Goal: Obtain resource: Download file/media

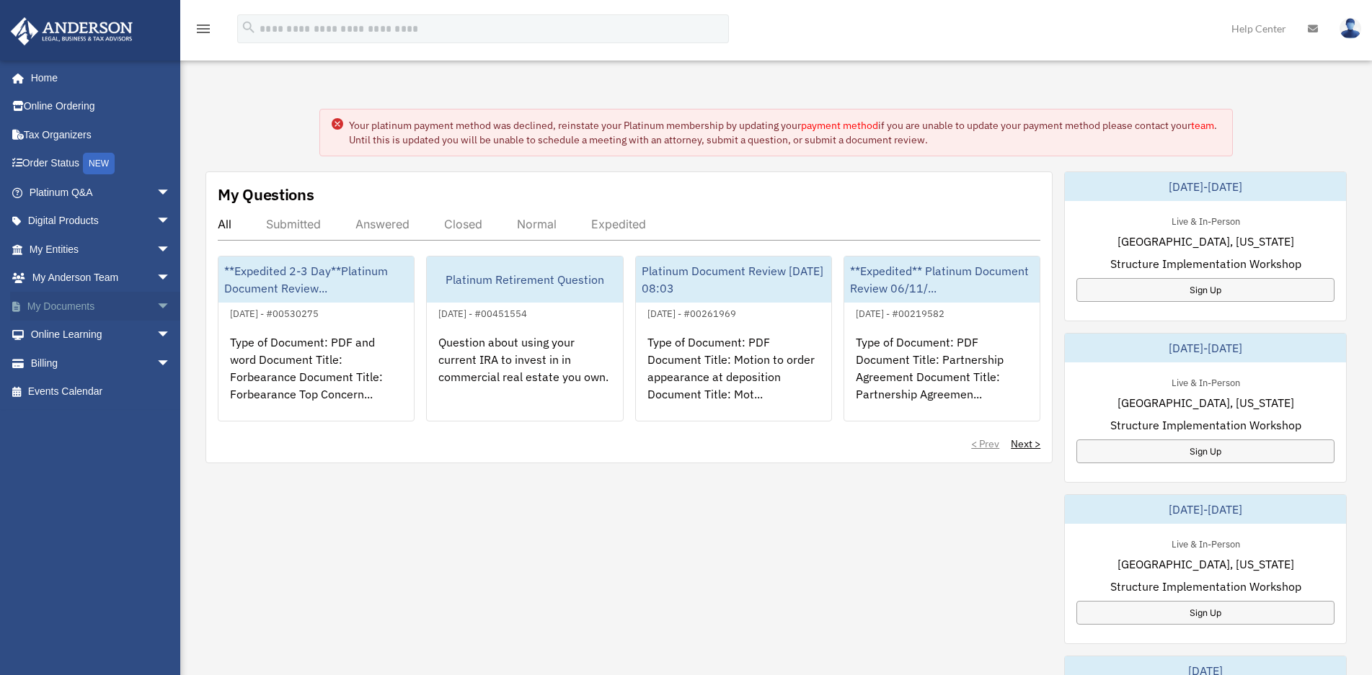
click at [156, 301] on span "arrow_drop_down" at bounding box center [170, 307] width 29 height 30
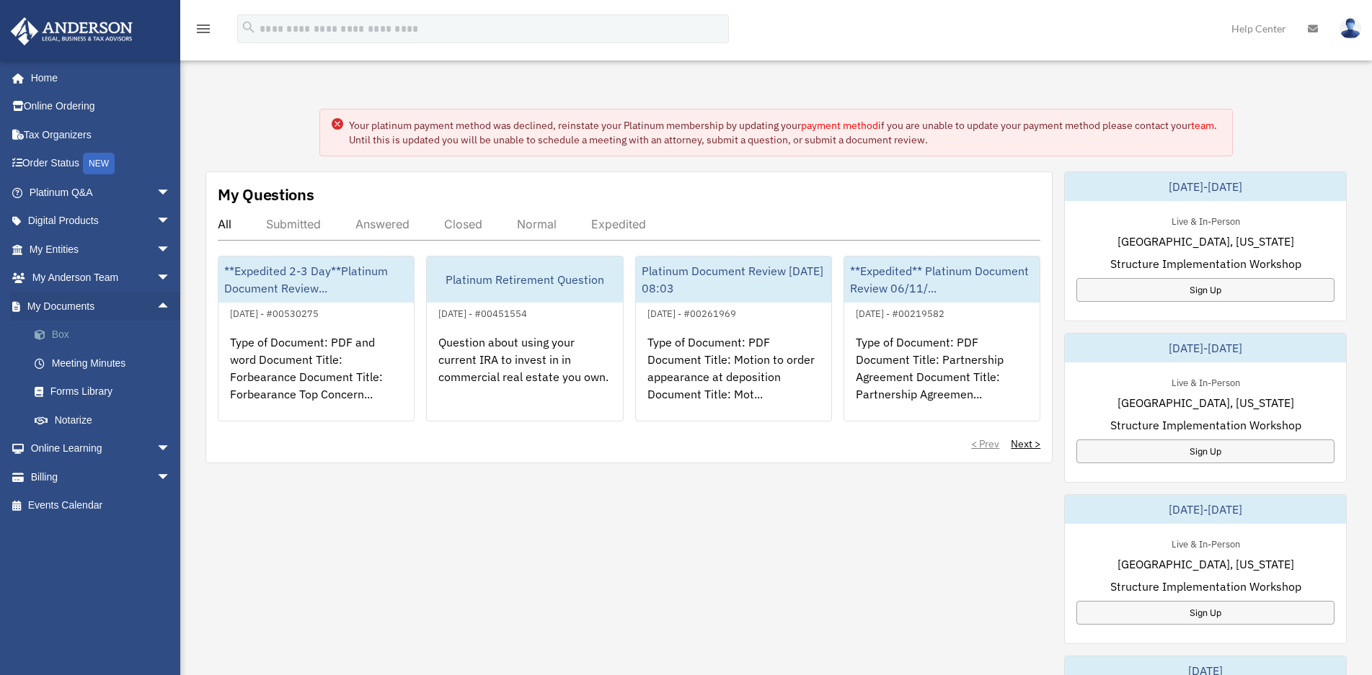
click at [66, 333] on link "Box" at bounding box center [106, 335] width 172 height 29
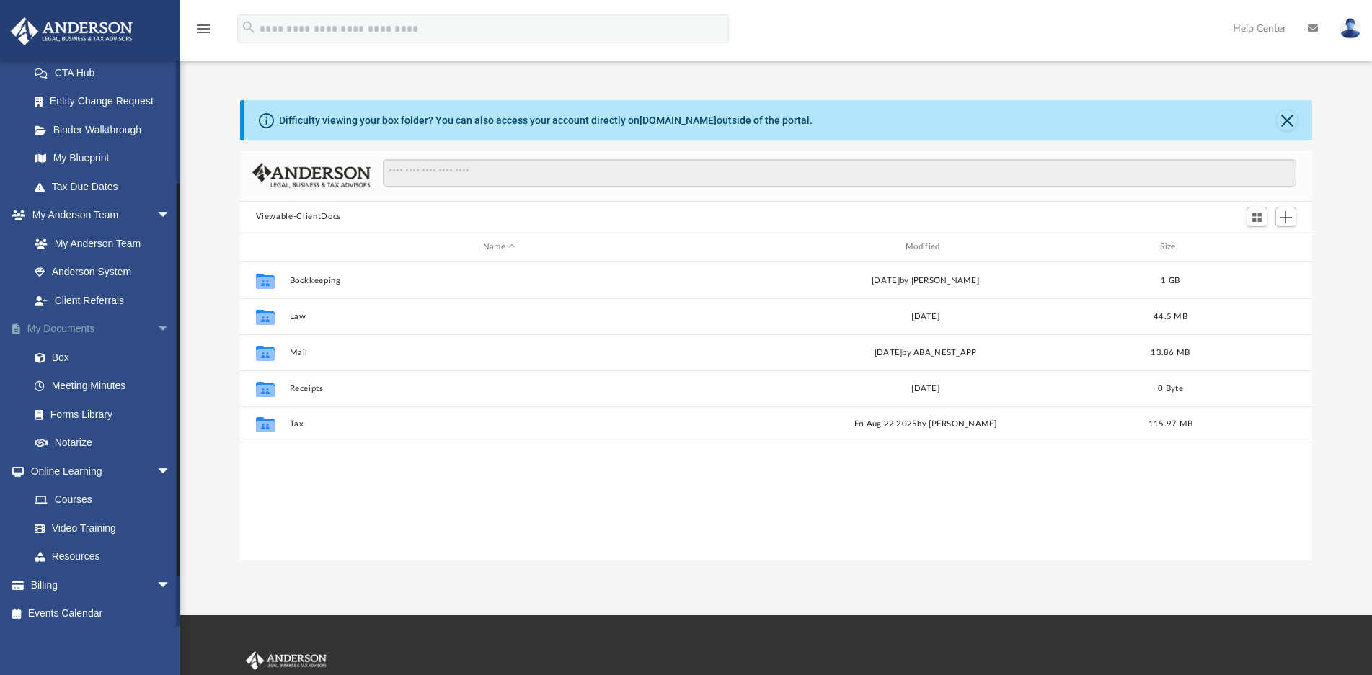
scroll to position [238, 0]
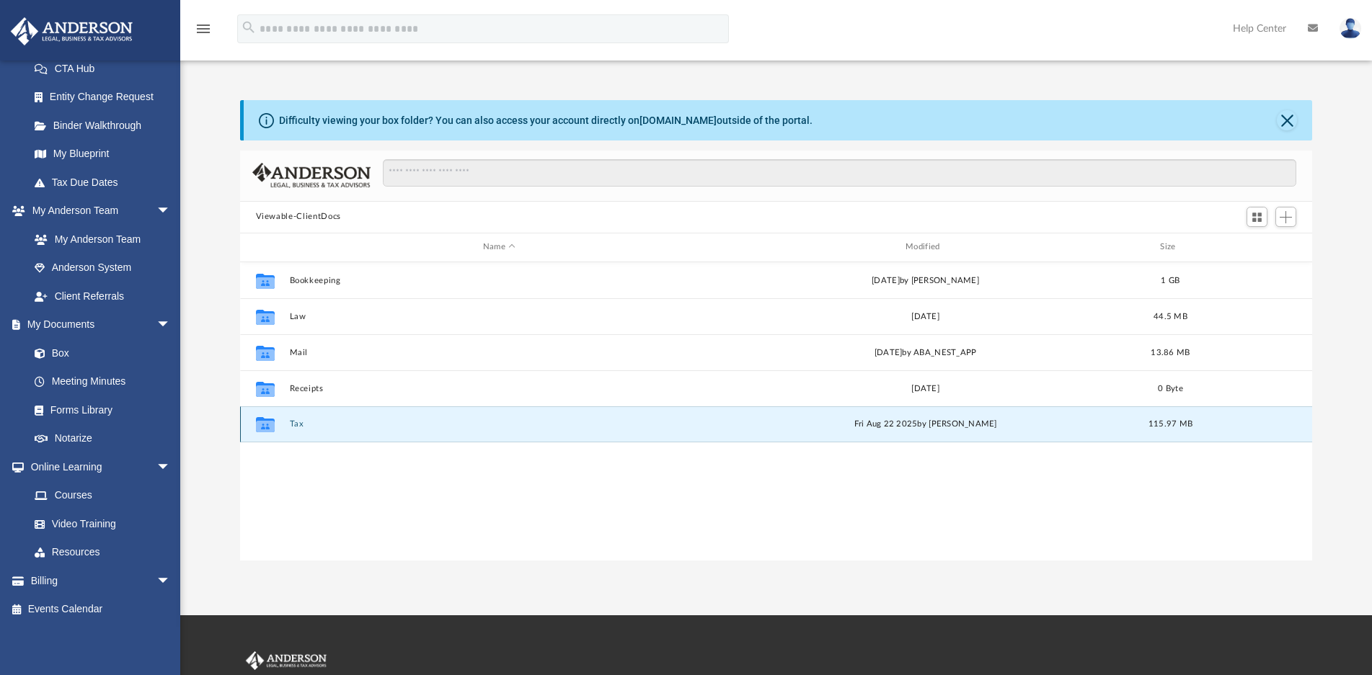
click at [296, 423] on button "Tax" at bounding box center [499, 424] width 420 height 9
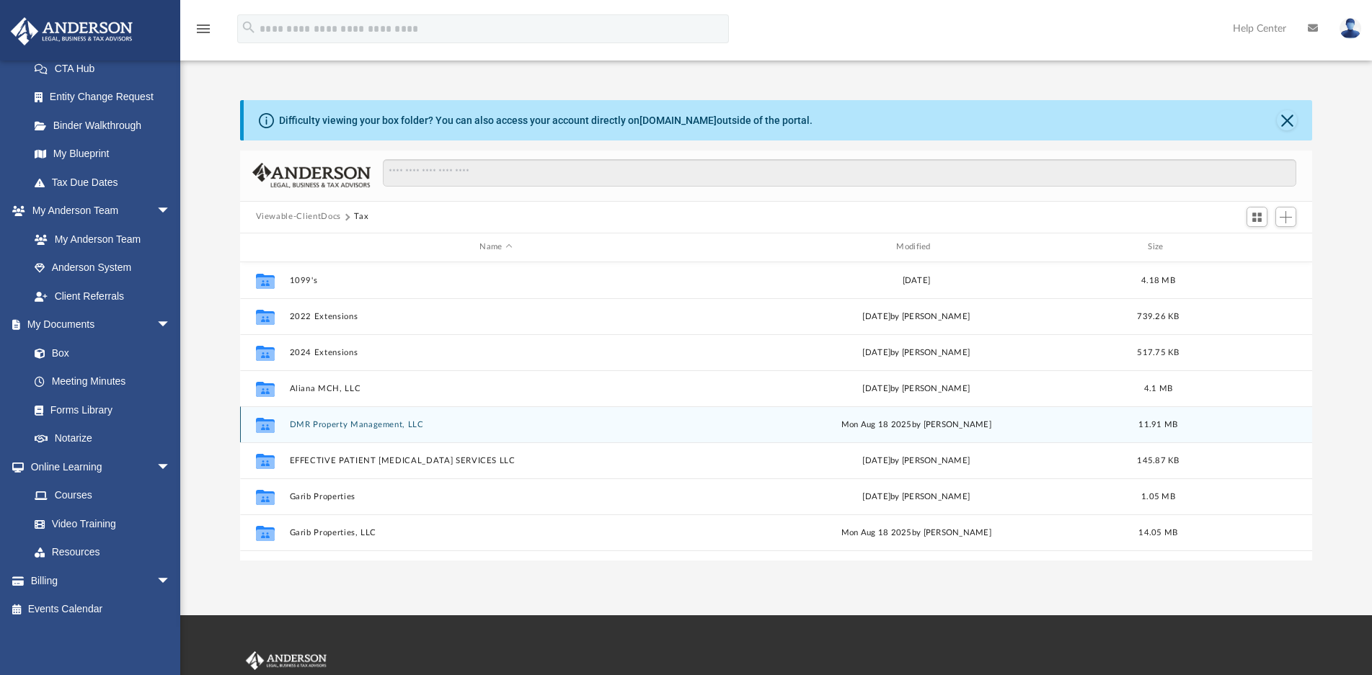
scroll to position [144, 0]
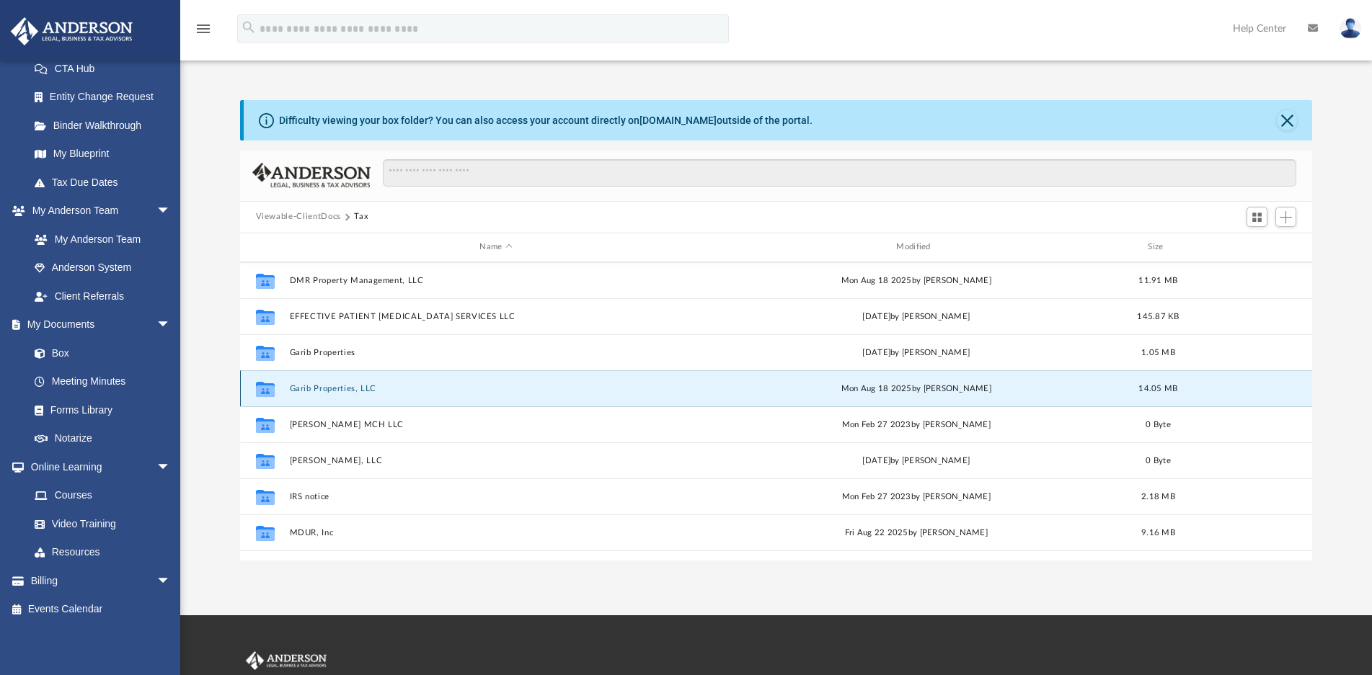
click at [337, 387] on button "Garib Properties, LLC" at bounding box center [496, 388] width 414 height 9
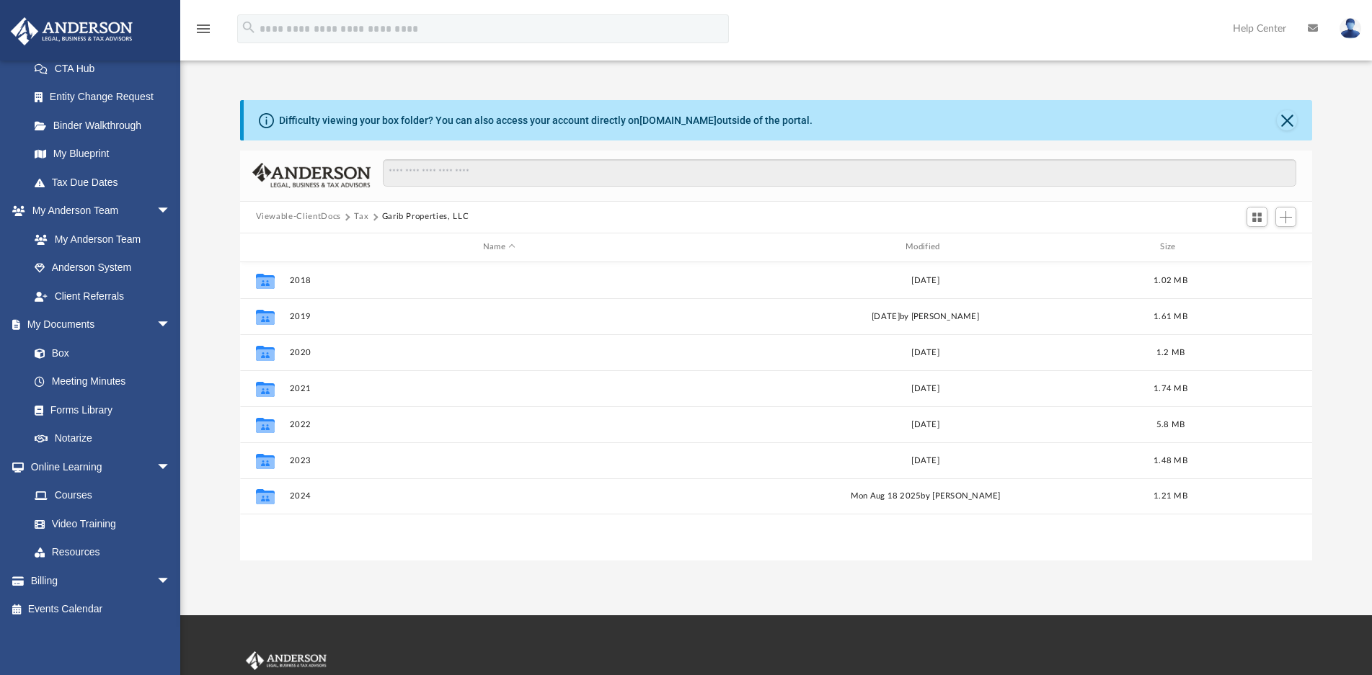
scroll to position [0, 0]
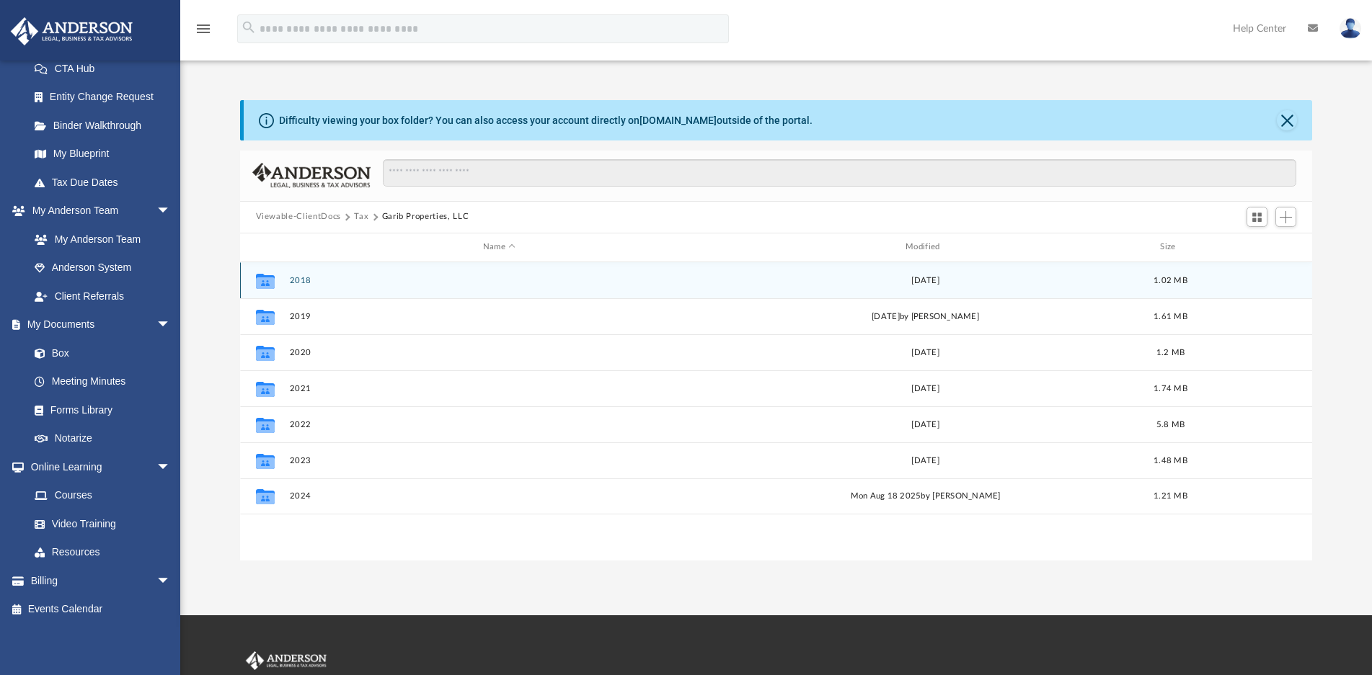
click at [304, 279] on button "2018" at bounding box center [499, 280] width 420 height 9
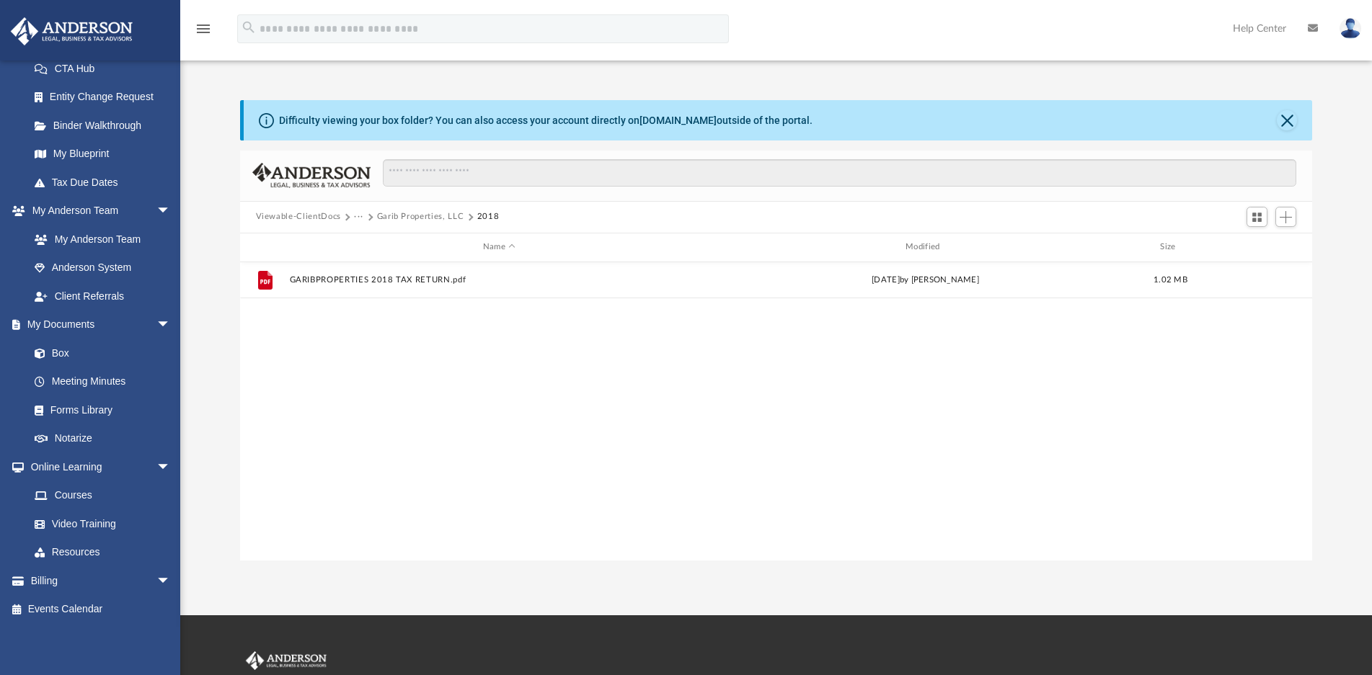
click at [414, 218] on button "Garib Properties, LLC" at bounding box center [420, 216] width 87 height 13
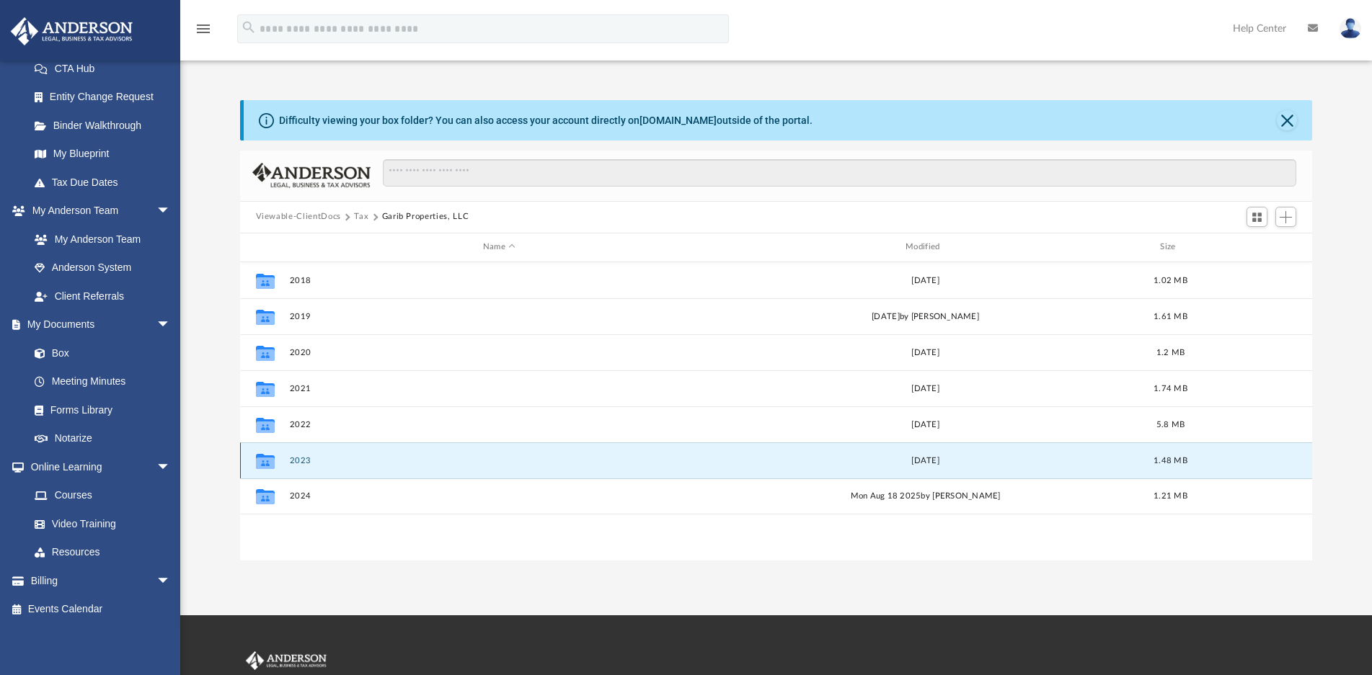
click at [302, 461] on button "2023" at bounding box center [499, 460] width 420 height 9
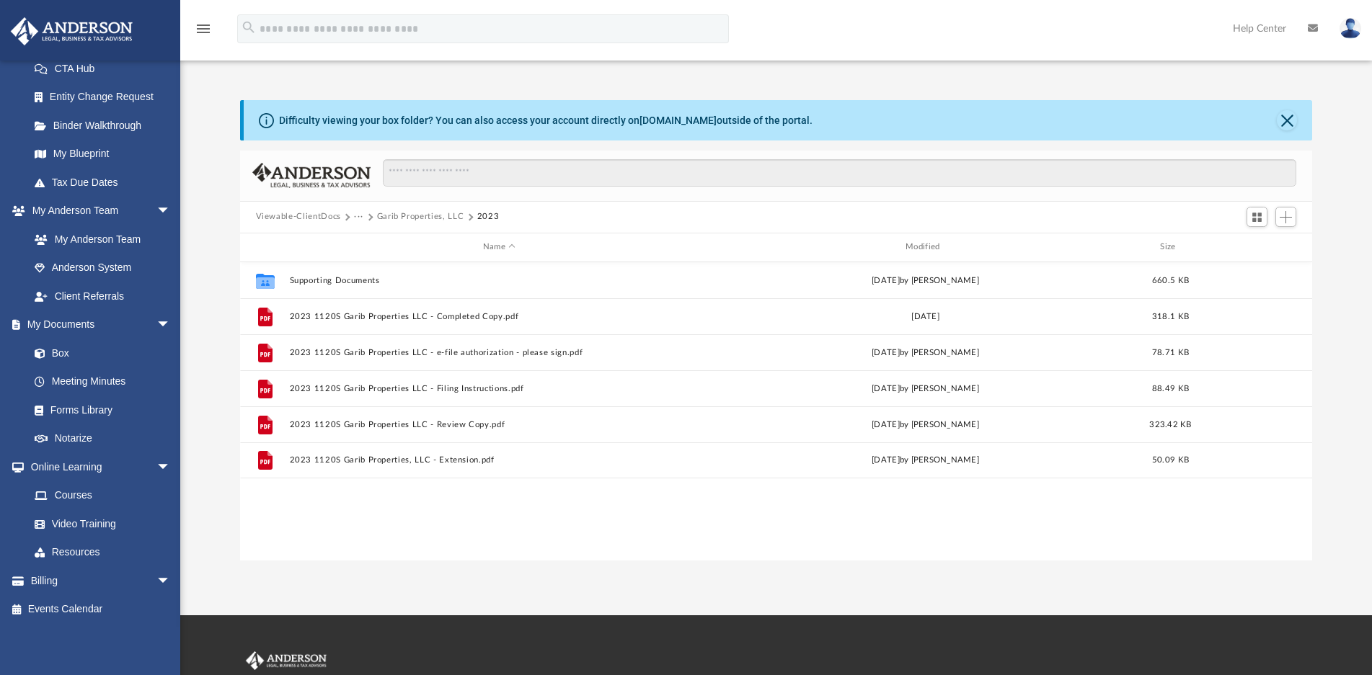
click at [395, 221] on button "Garib Properties, LLC" at bounding box center [420, 216] width 87 height 13
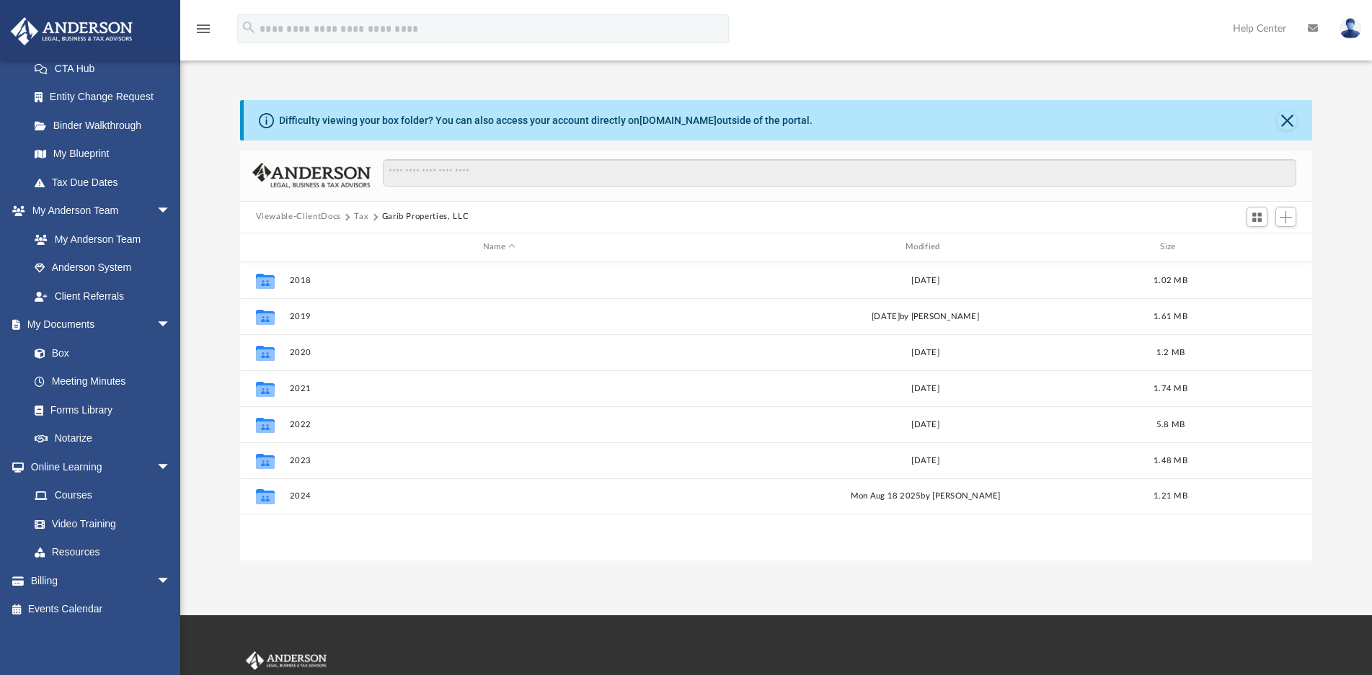
click at [358, 220] on button "Tax" at bounding box center [361, 216] width 14 height 13
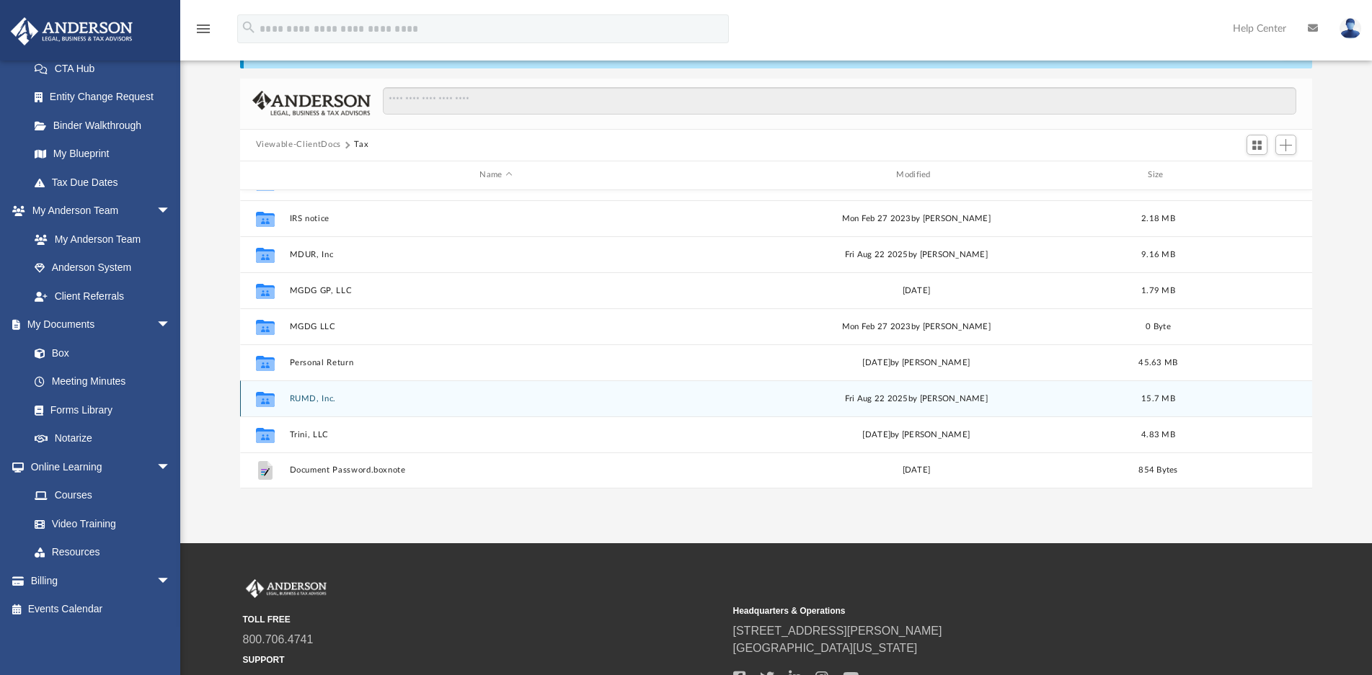
scroll to position [144, 0]
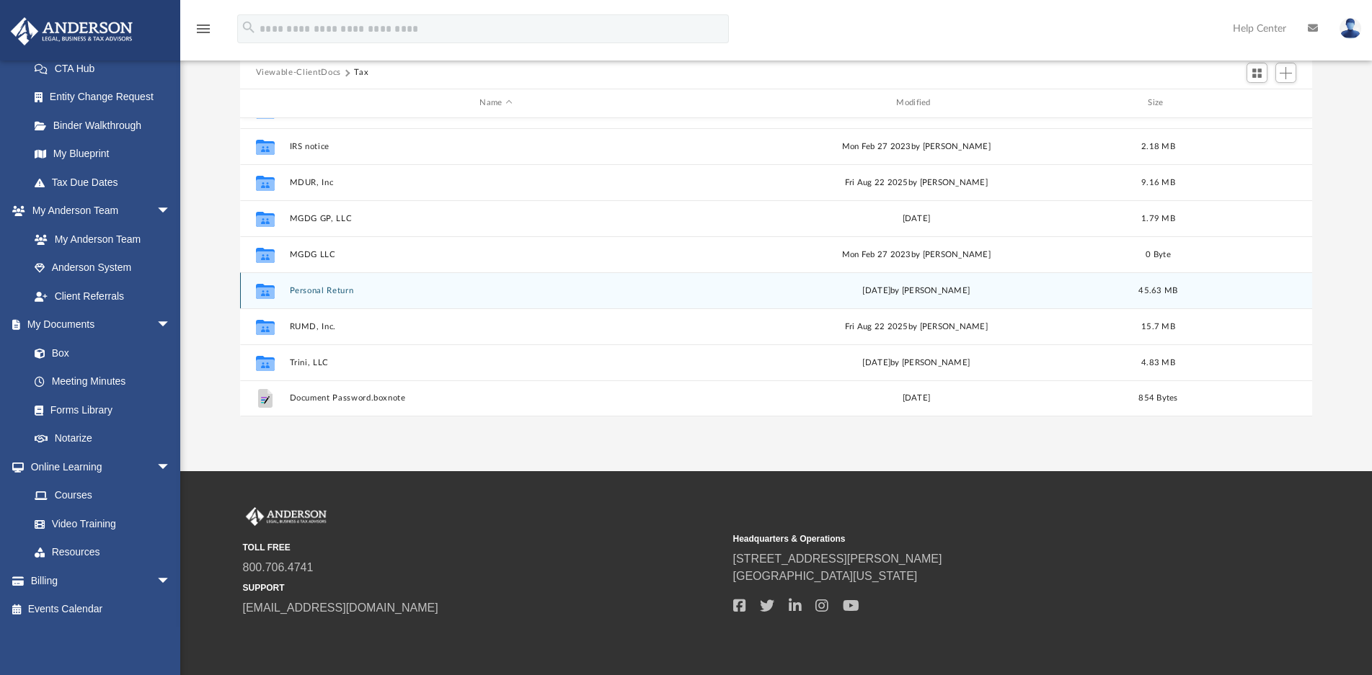
click at [331, 290] on button "Personal Return" at bounding box center [496, 290] width 414 height 9
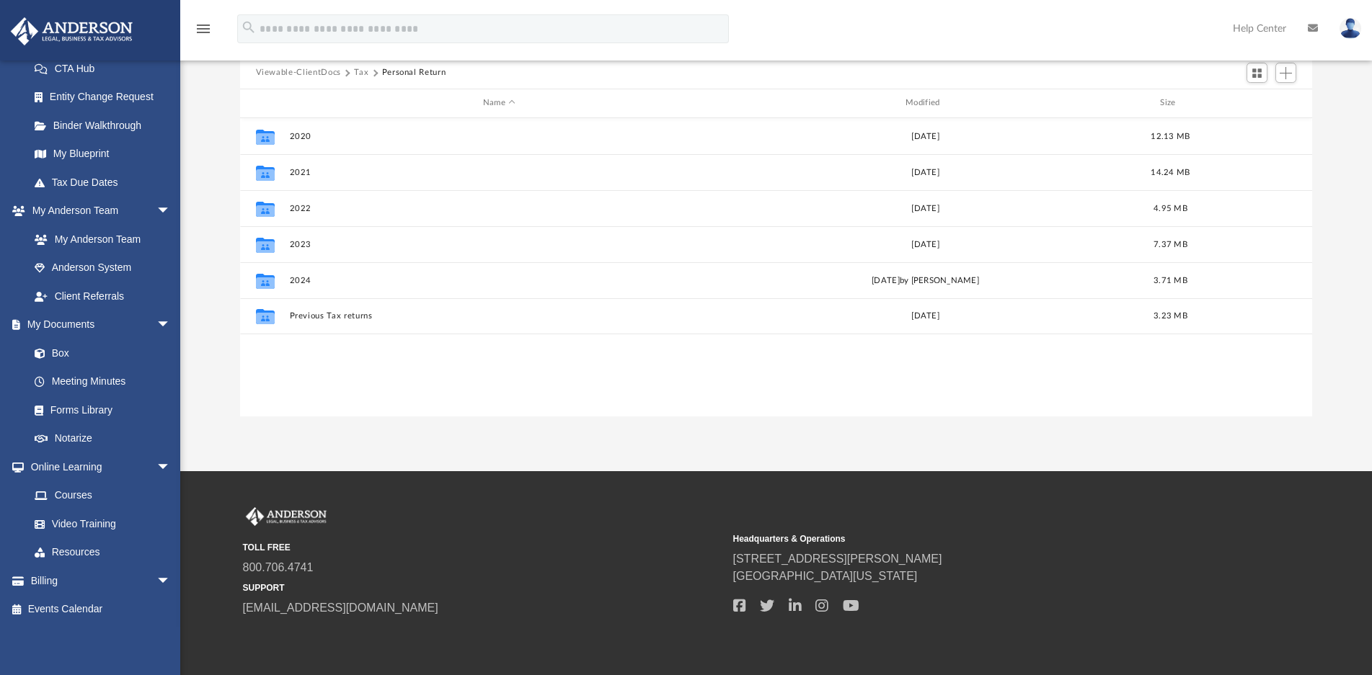
scroll to position [0, 0]
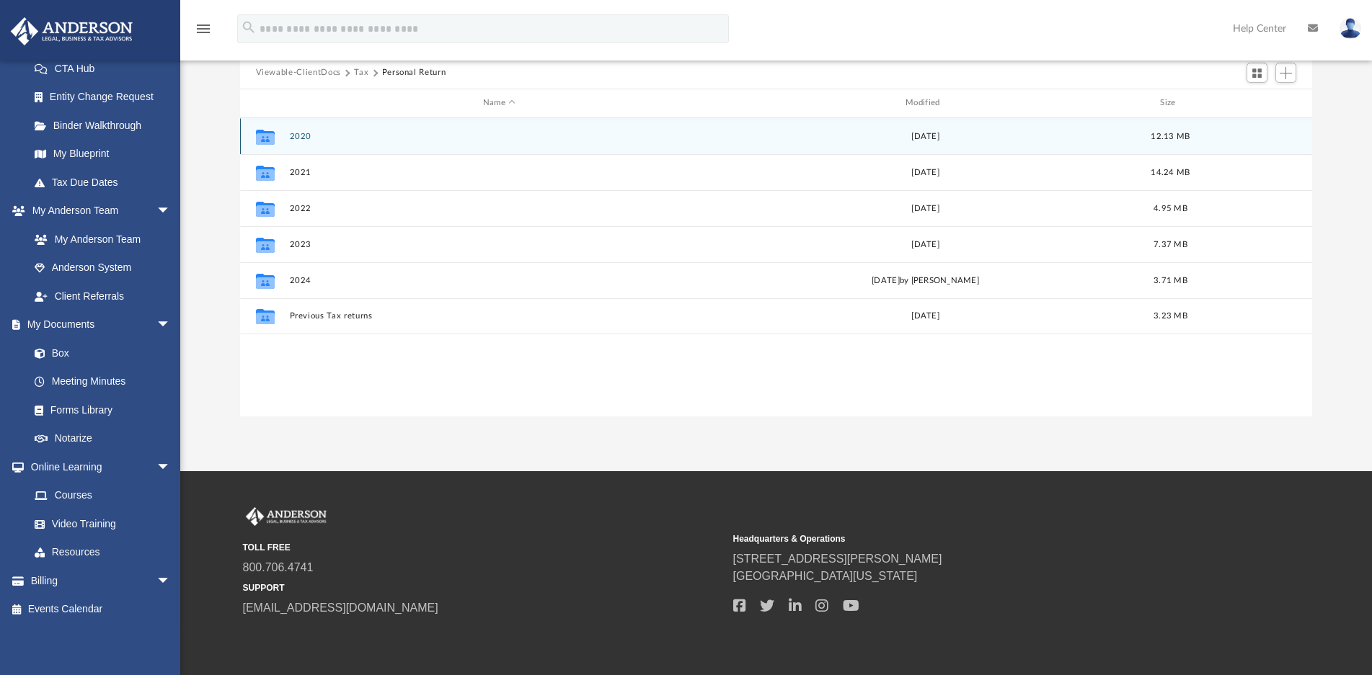
click at [301, 143] on div "Collaborated Folder 2020 [DATE] 12.13 MB" at bounding box center [776, 136] width 1073 height 36
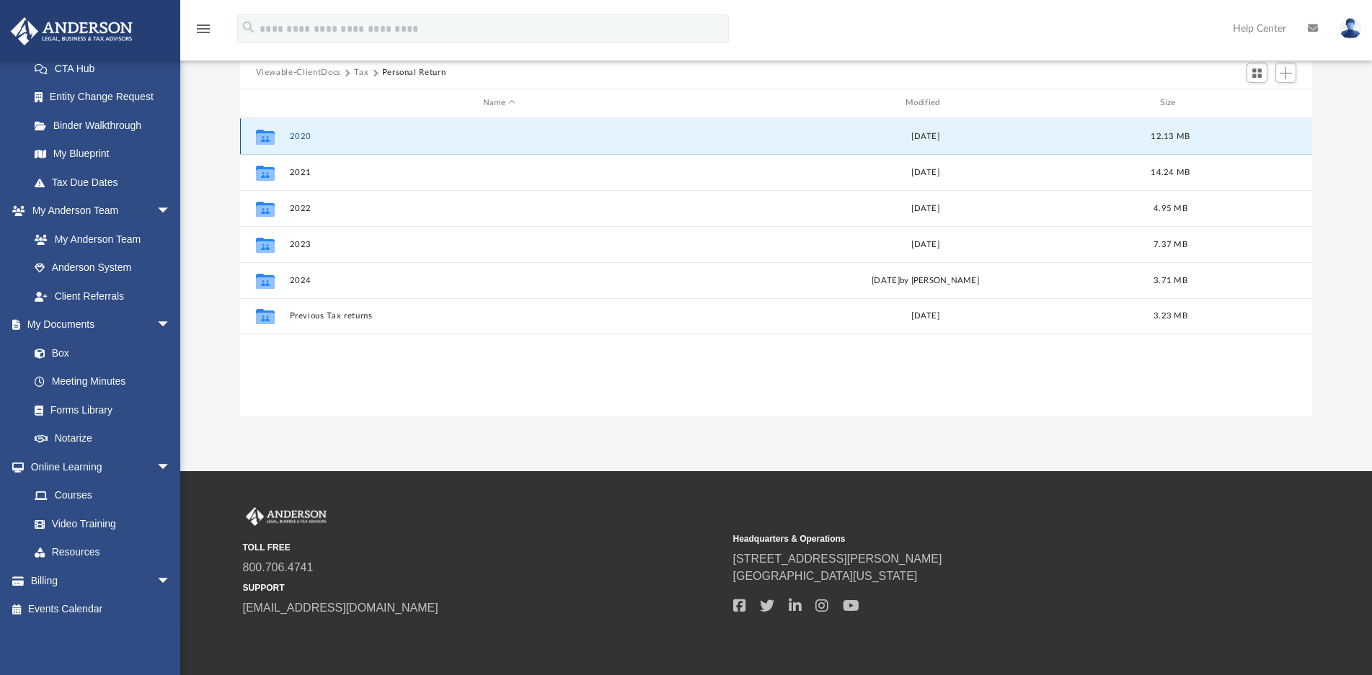
click at [301, 142] on div "Collaborated Folder 2020 [DATE] 12.13 MB" at bounding box center [776, 136] width 1073 height 36
click at [301, 135] on button "2020" at bounding box center [499, 136] width 420 height 9
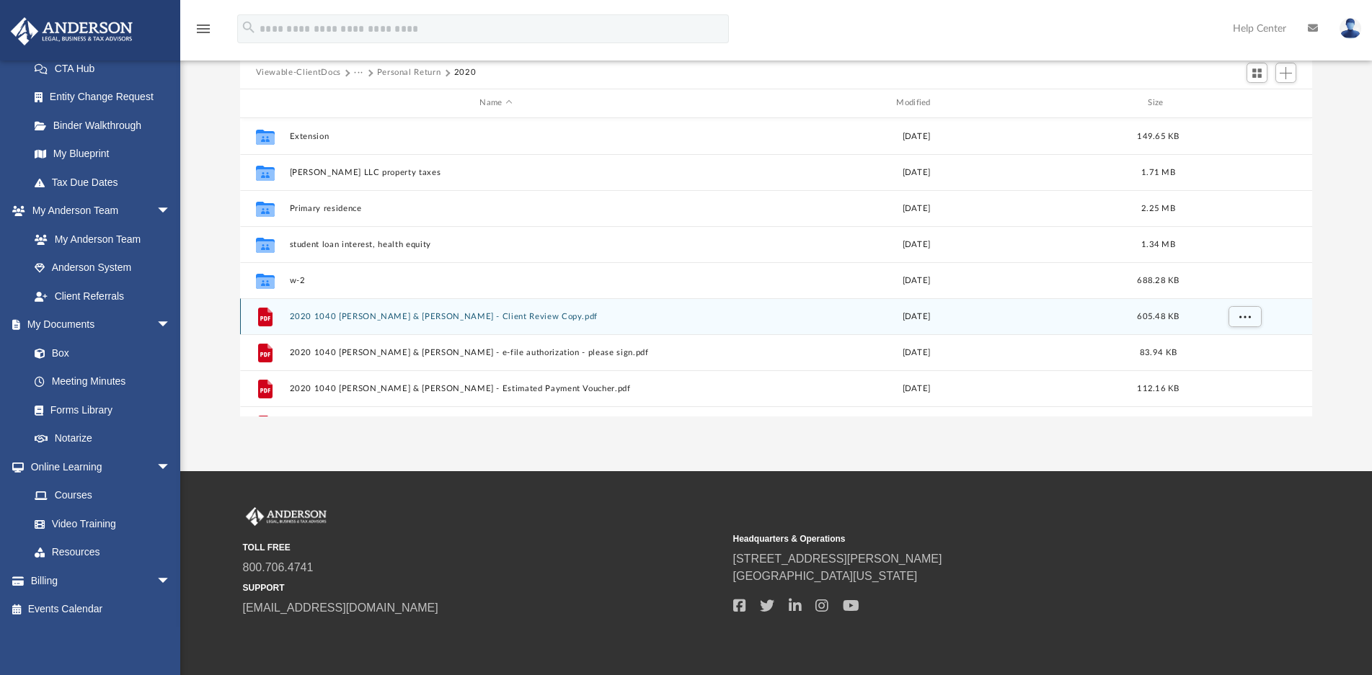
click at [450, 314] on button "2020 1040 [PERSON_NAME] & [PERSON_NAME] - Client Review Copy.pdf" at bounding box center [496, 316] width 414 height 9
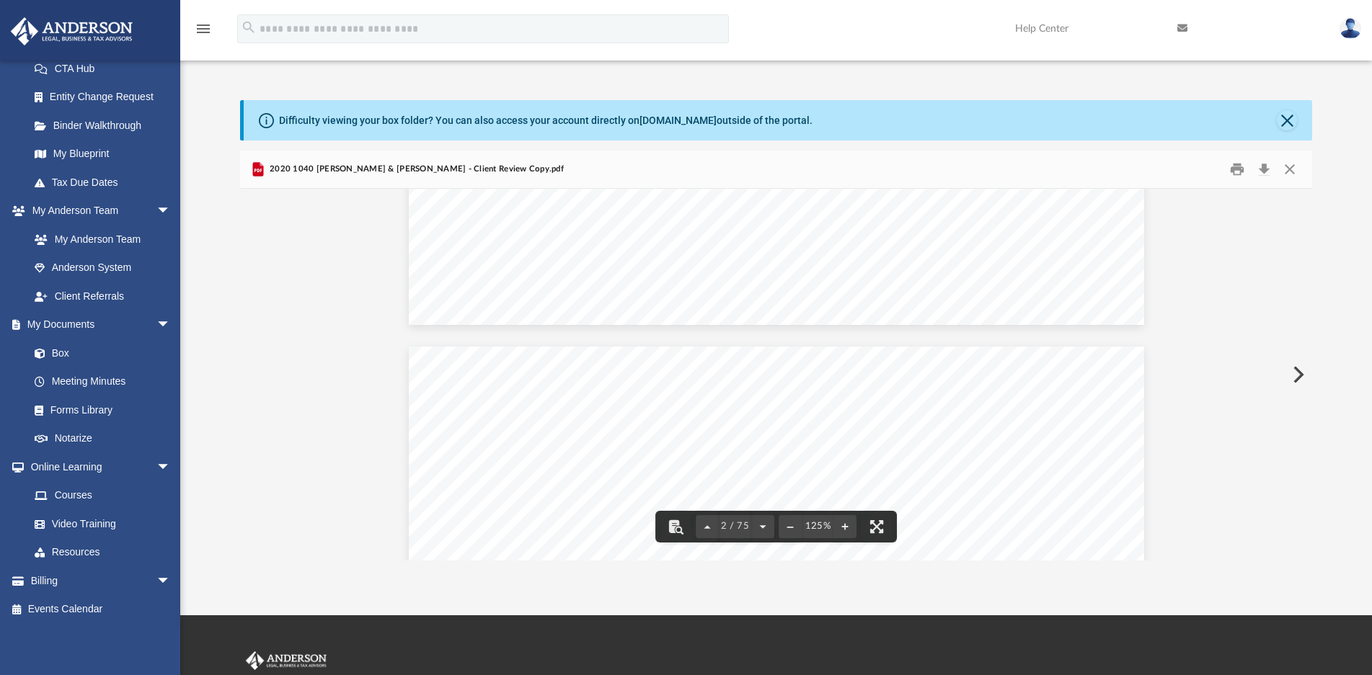
scroll to position [721, 0]
click at [1289, 171] on button "Close" at bounding box center [1290, 169] width 26 height 22
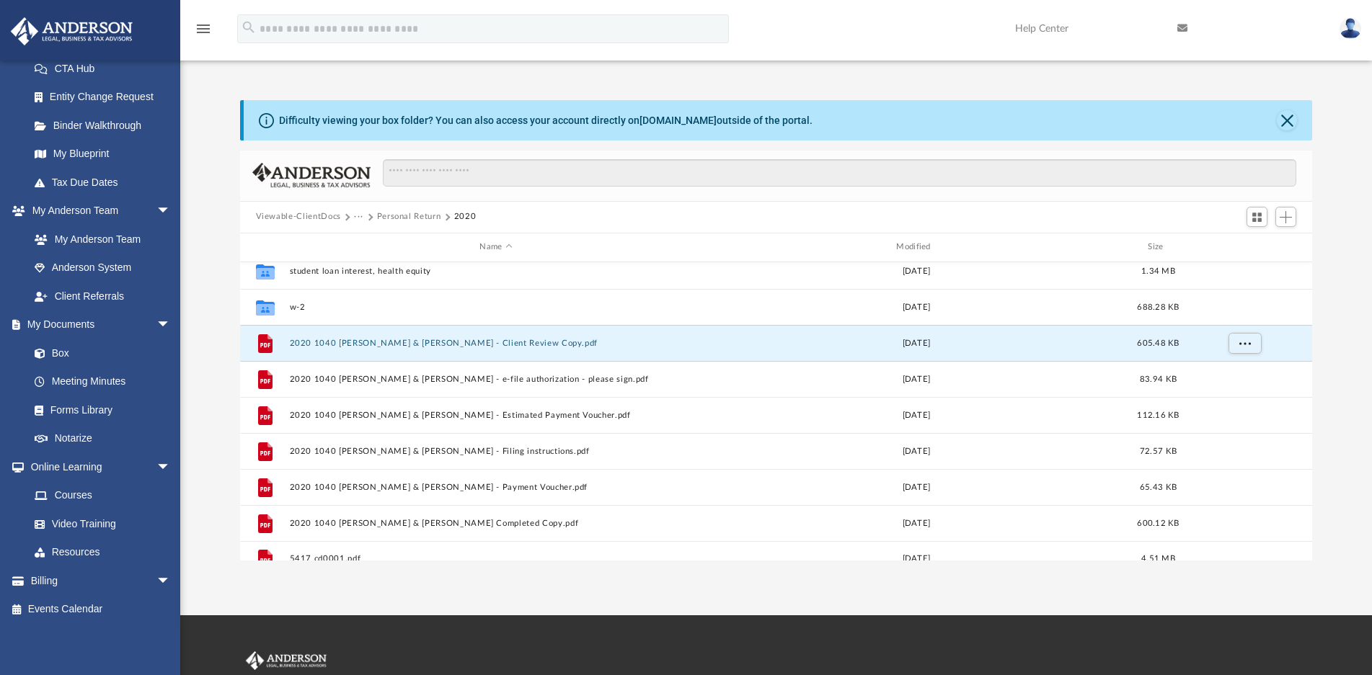
scroll to position [134, 0]
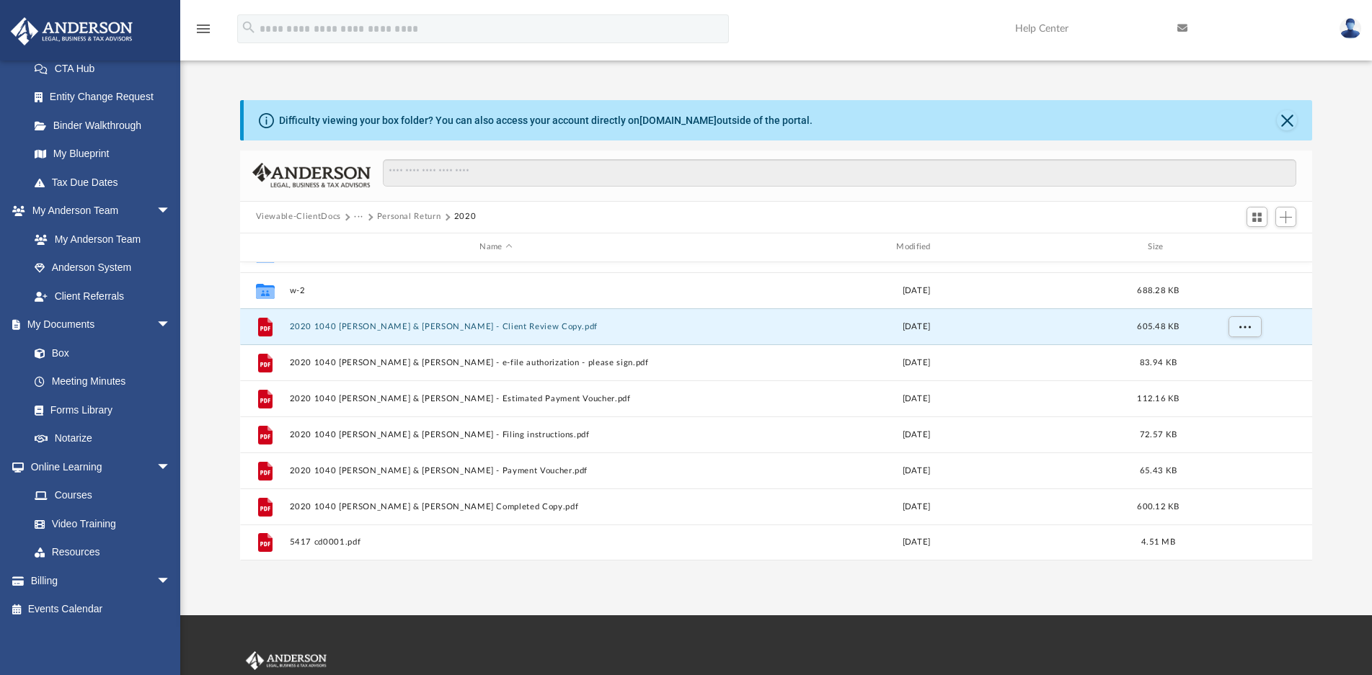
click at [395, 217] on button "Personal Return" at bounding box center [409, 216] width 64 height 13
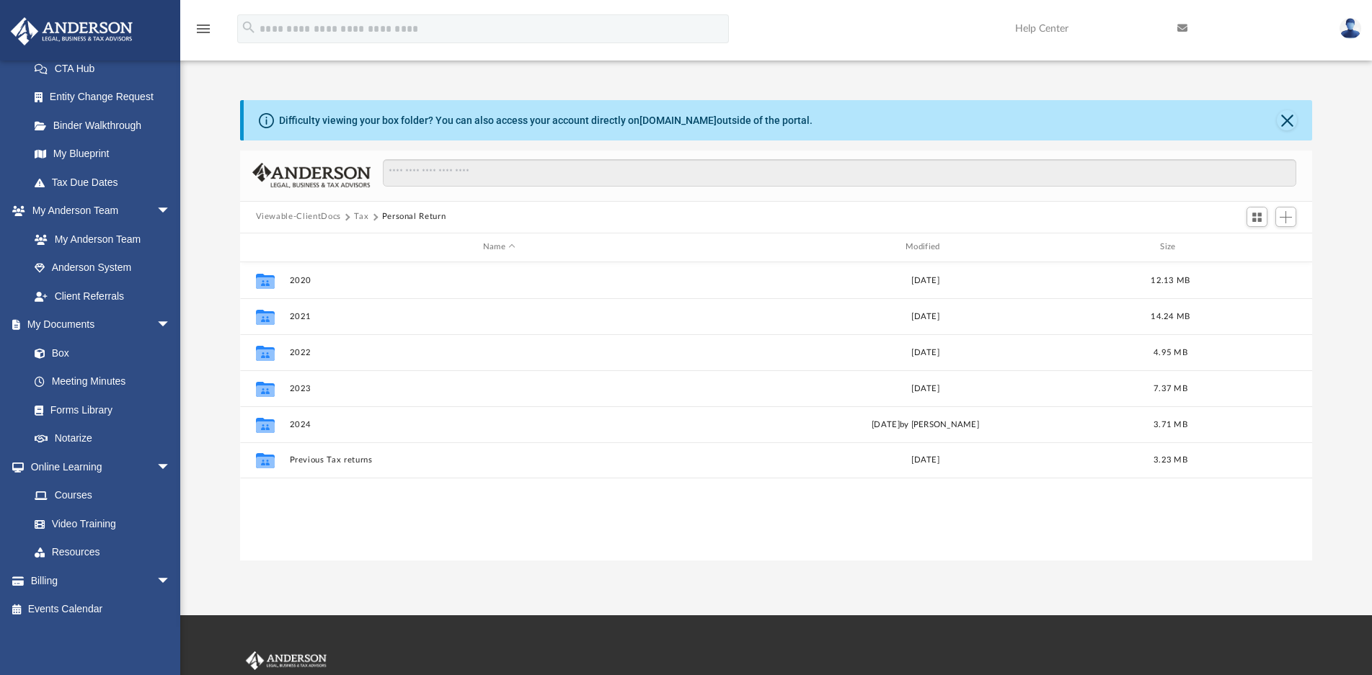
scroll to position [0, 0]
